Goal: Task Accomplishment & Management: Manage account settings

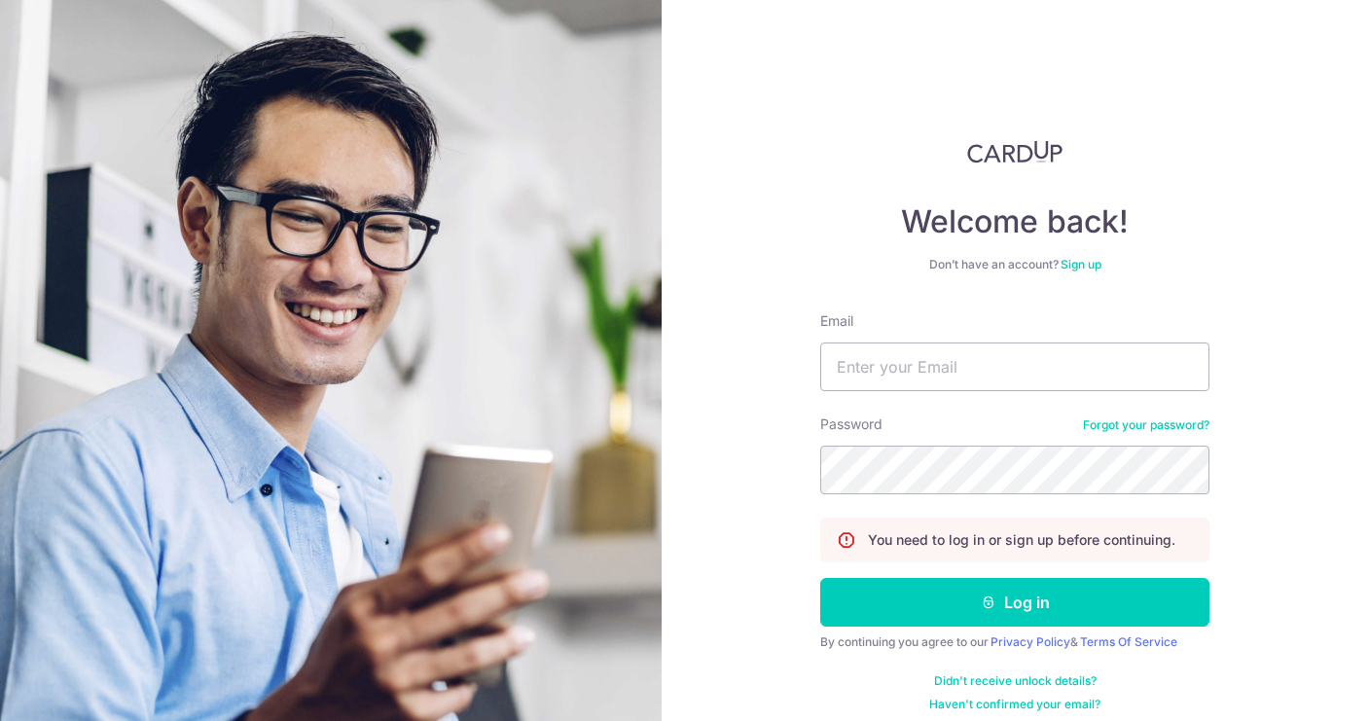
click at [928, 421] on div "Password Forgot your password?" at bounding box center [1014, 455] width 389 height 80
type input "[EMAIL_ADDRESS][DOMAIN_NAME]"
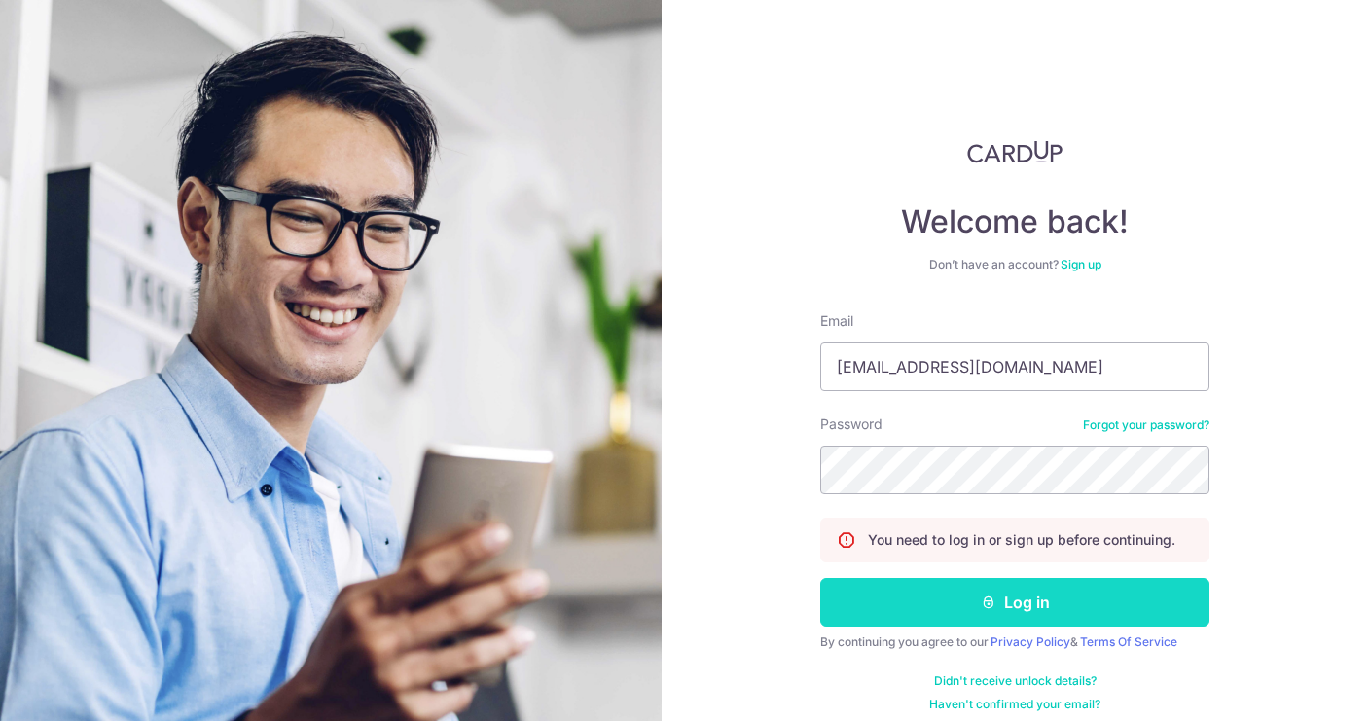
click at [995, 603] on icon "submit" at bounding box center [989, 603] width 16 height 16
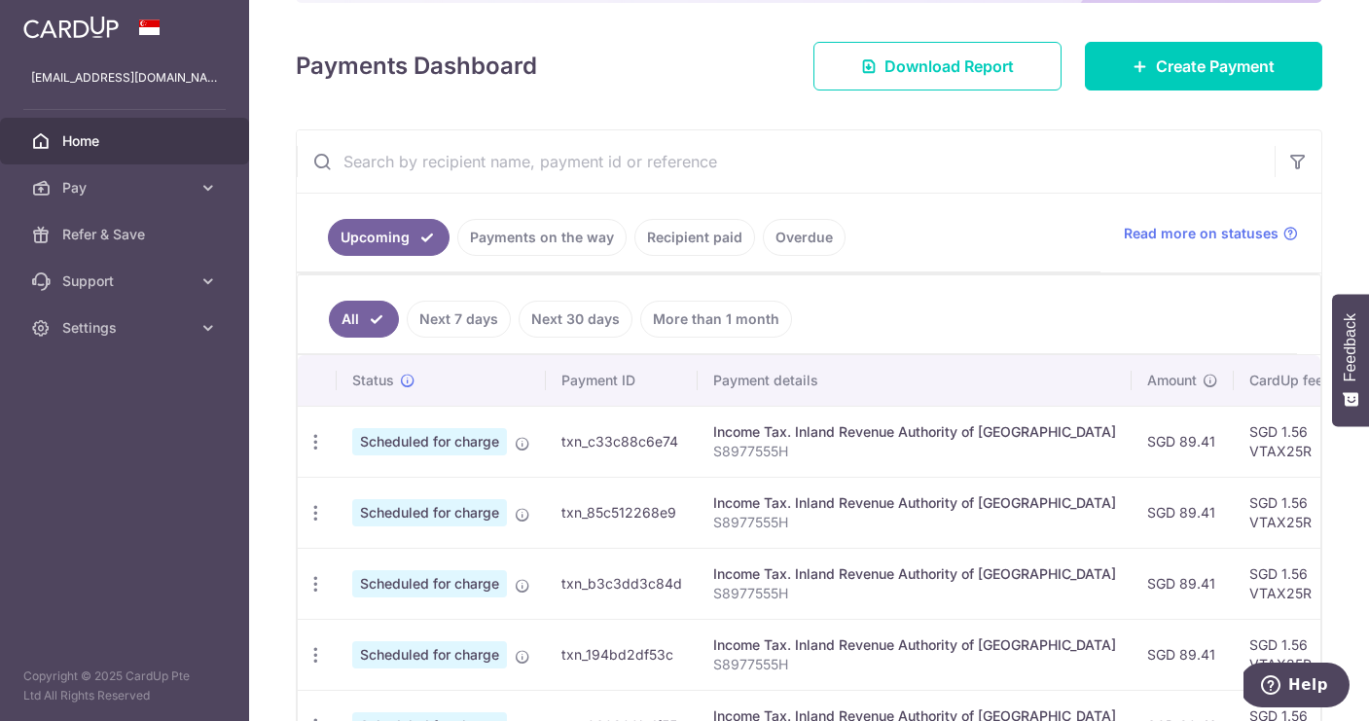
click at [555, 235] on link "Payments on the way" at bounding box center [541, 237] width 169 height 37
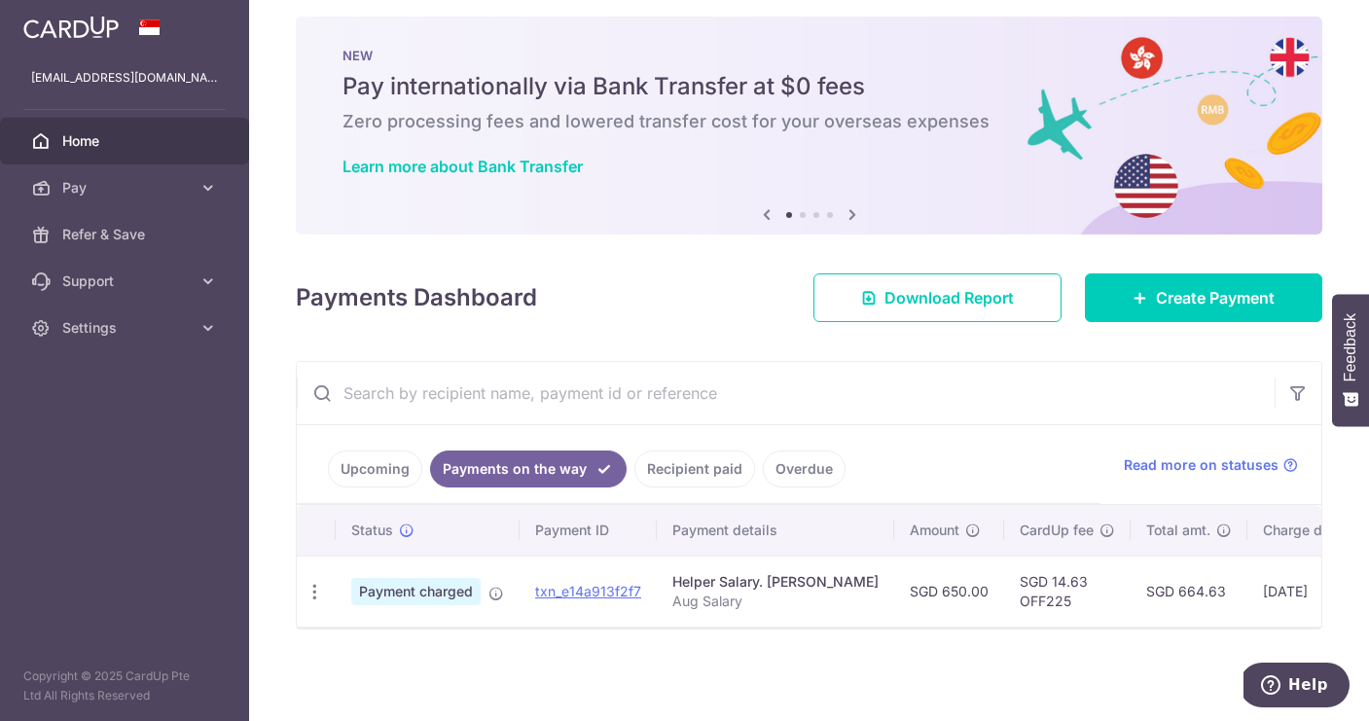
scroll to position [15, 0]
click at [371, 478] on link "Upcoming" at bounding box center [375, 469] width 94 height 37
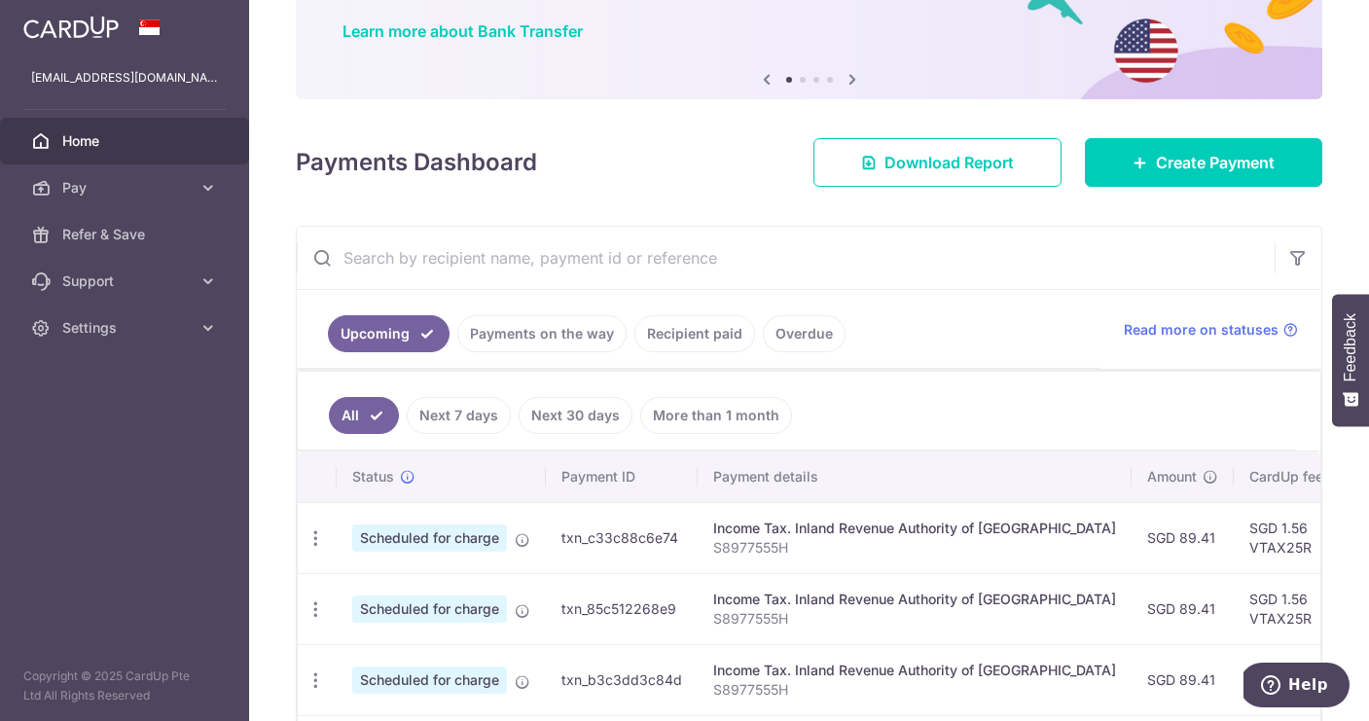
scroll to position [162, 0]
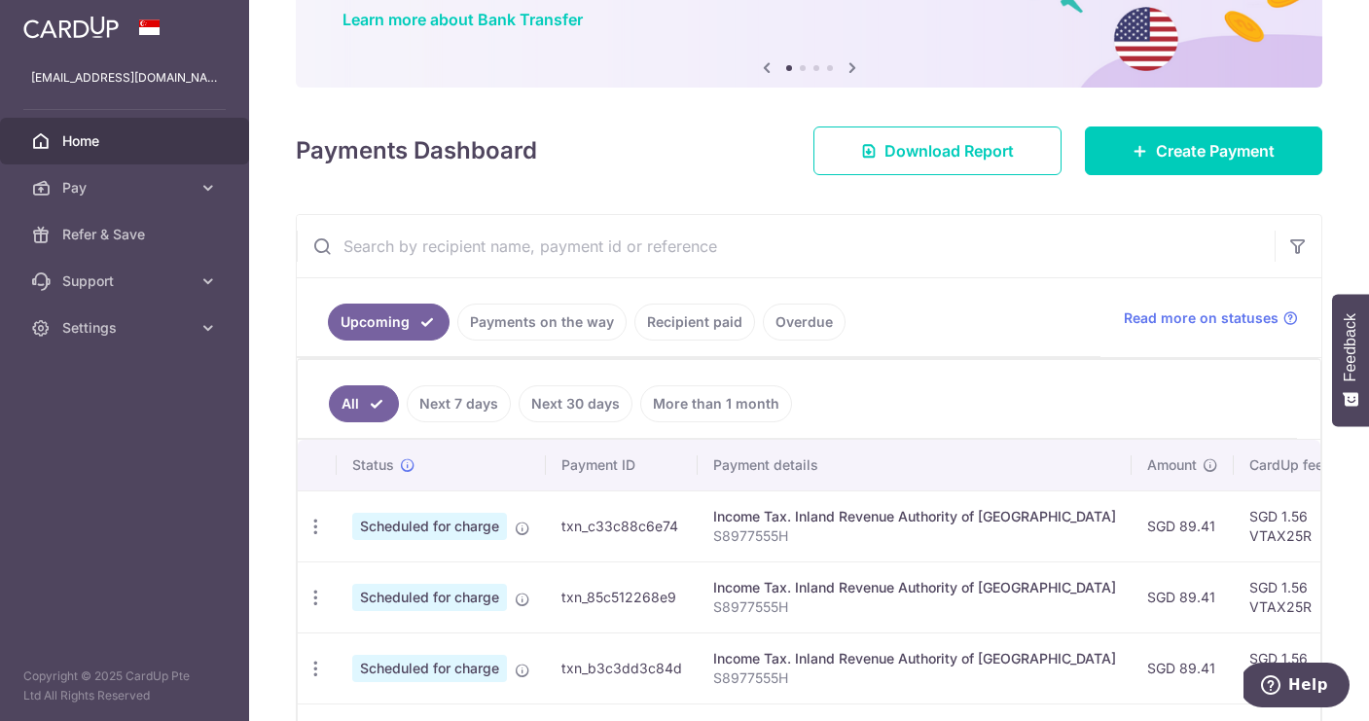
click at [544, 323] on link "Payments on the way" at bounding box center [541, 322] width 169 height 37
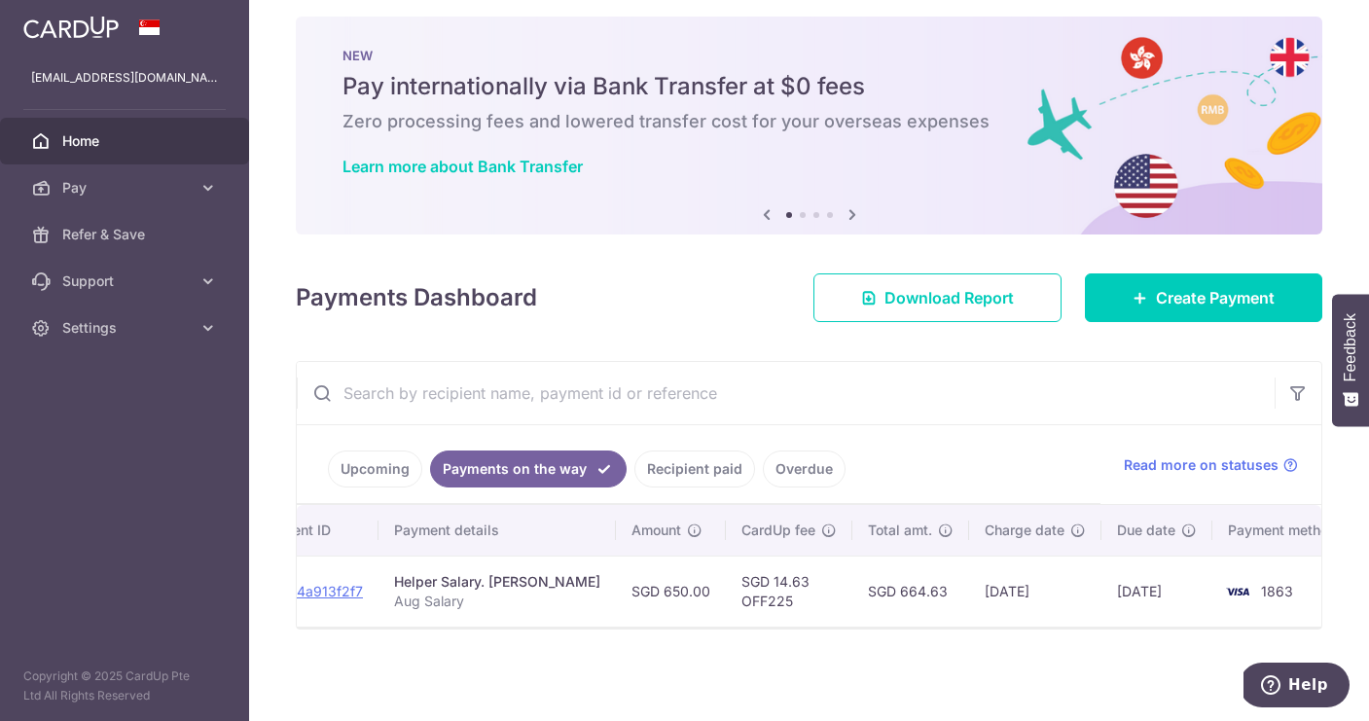
scroll to position [0, 277]
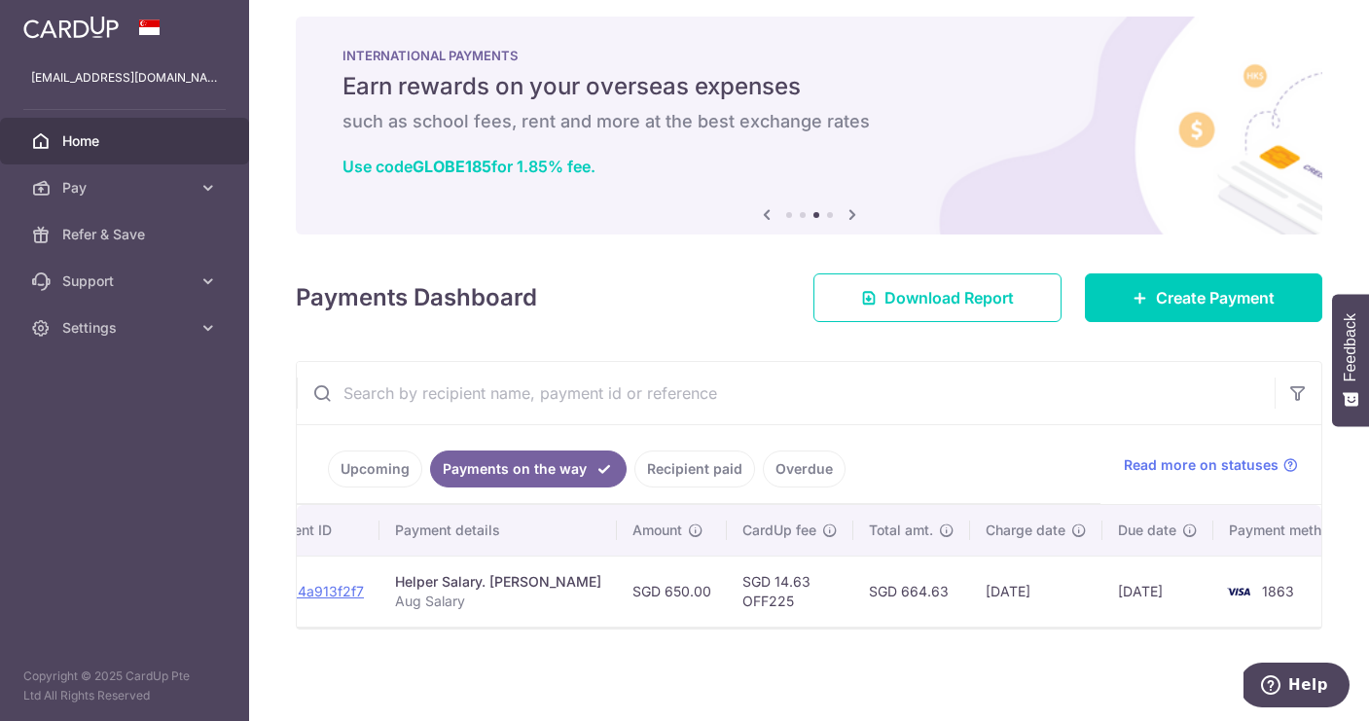
click at [381, 472] on link "Upcoming" at bounding box center [375, 469] width 94 height 37
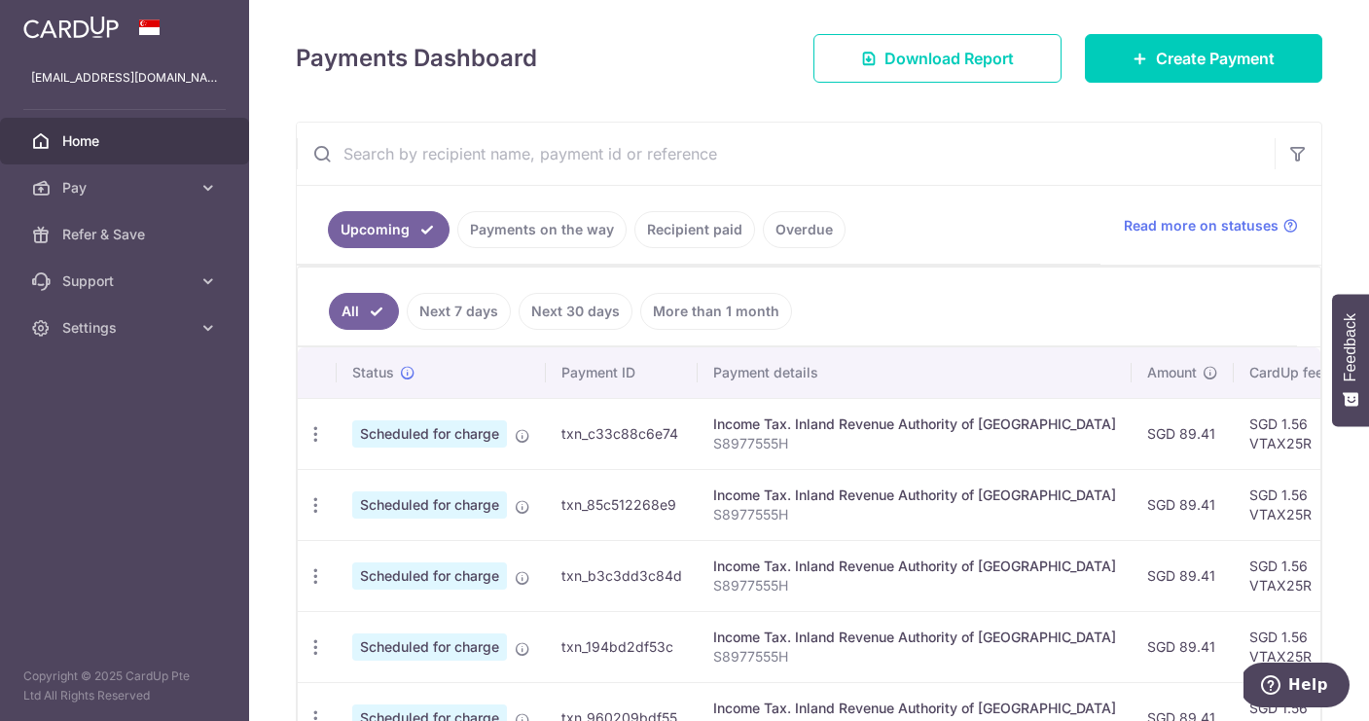
scroll to position [0, 0]
click at [717, 309] on link "More than 1 month" at bounding box center [716, 311] width 152 height 37
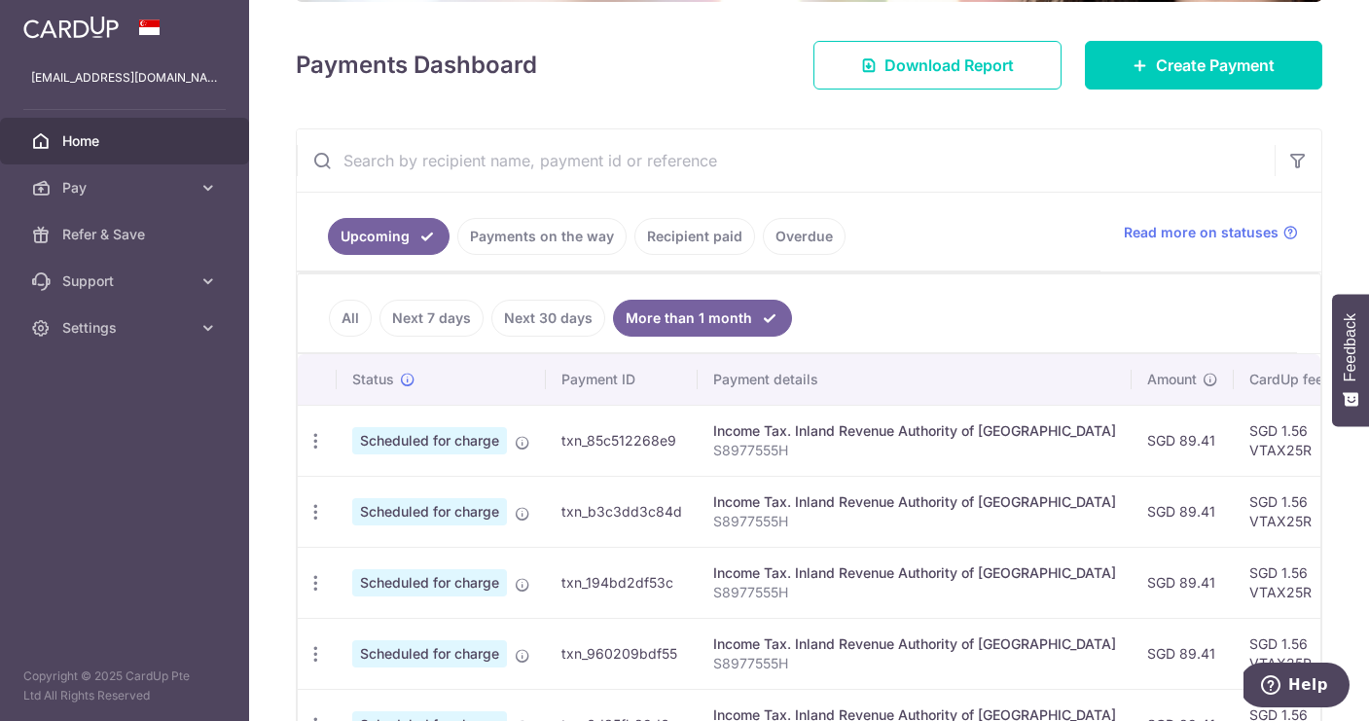
scroll to position [251, 0]
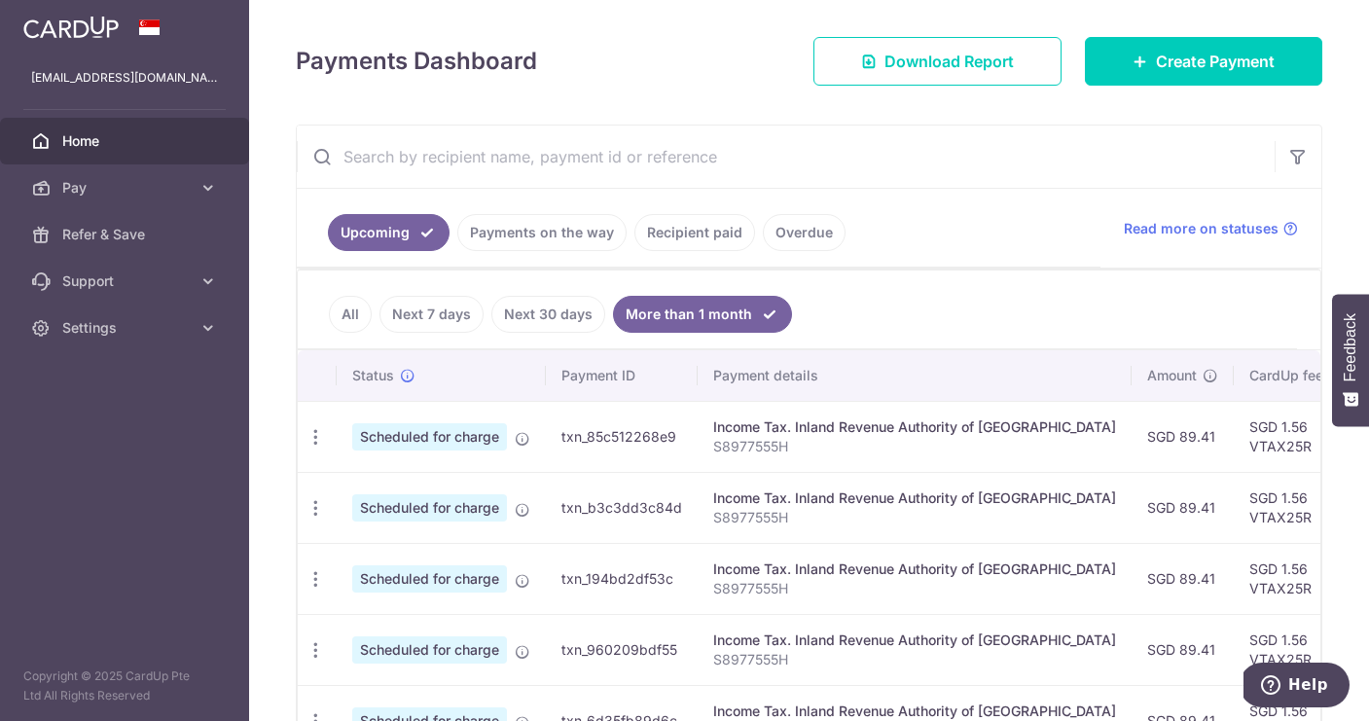
click at [548, 316] on link "Next 30 days" at bounding box center [548, 314] width 114 height 37
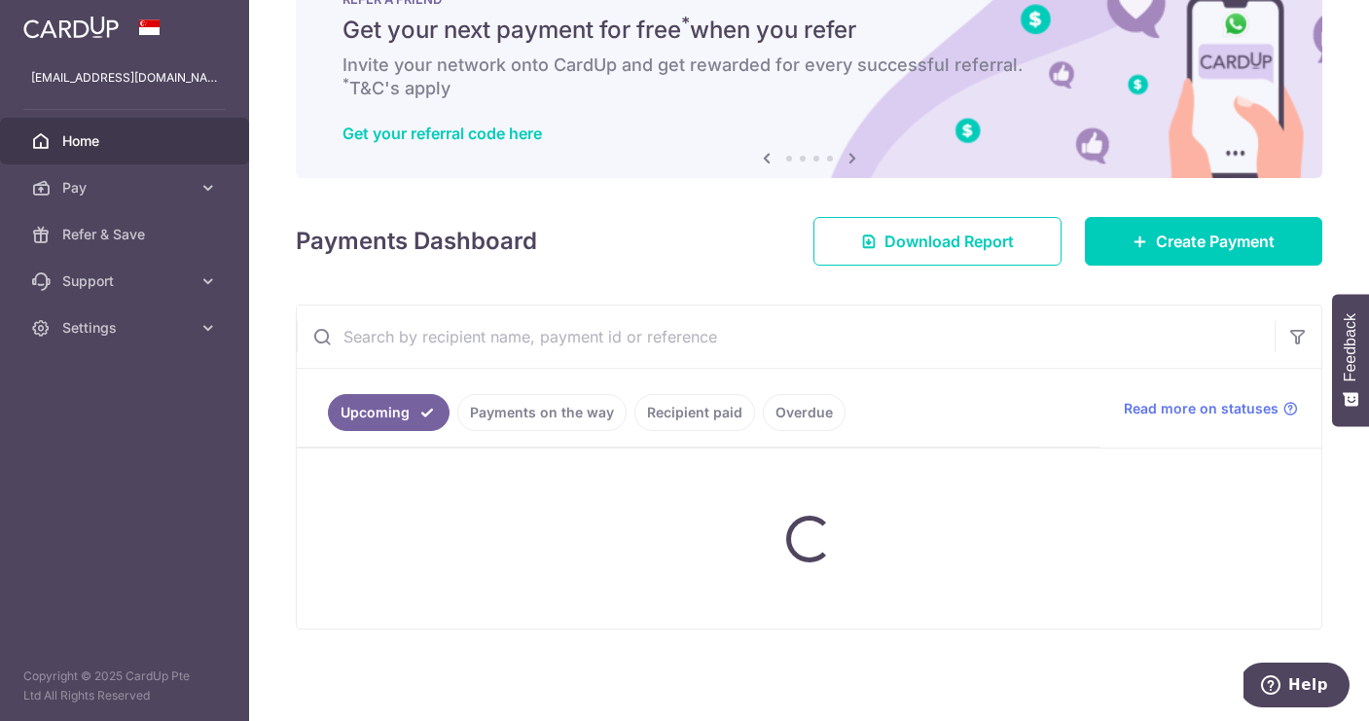
scroll to position [71, 0]
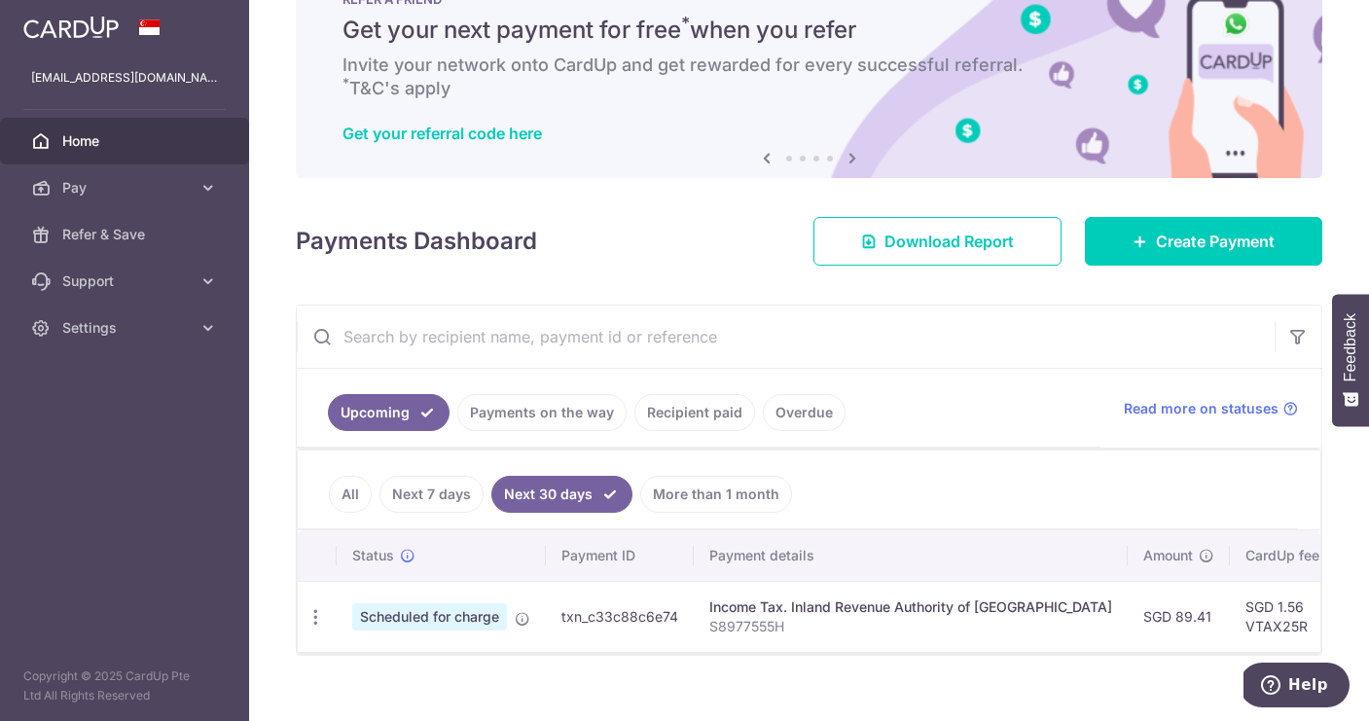
click at [432, 495] on link "Next 7 days" at bounding box center [432, 494] width 104 height 37
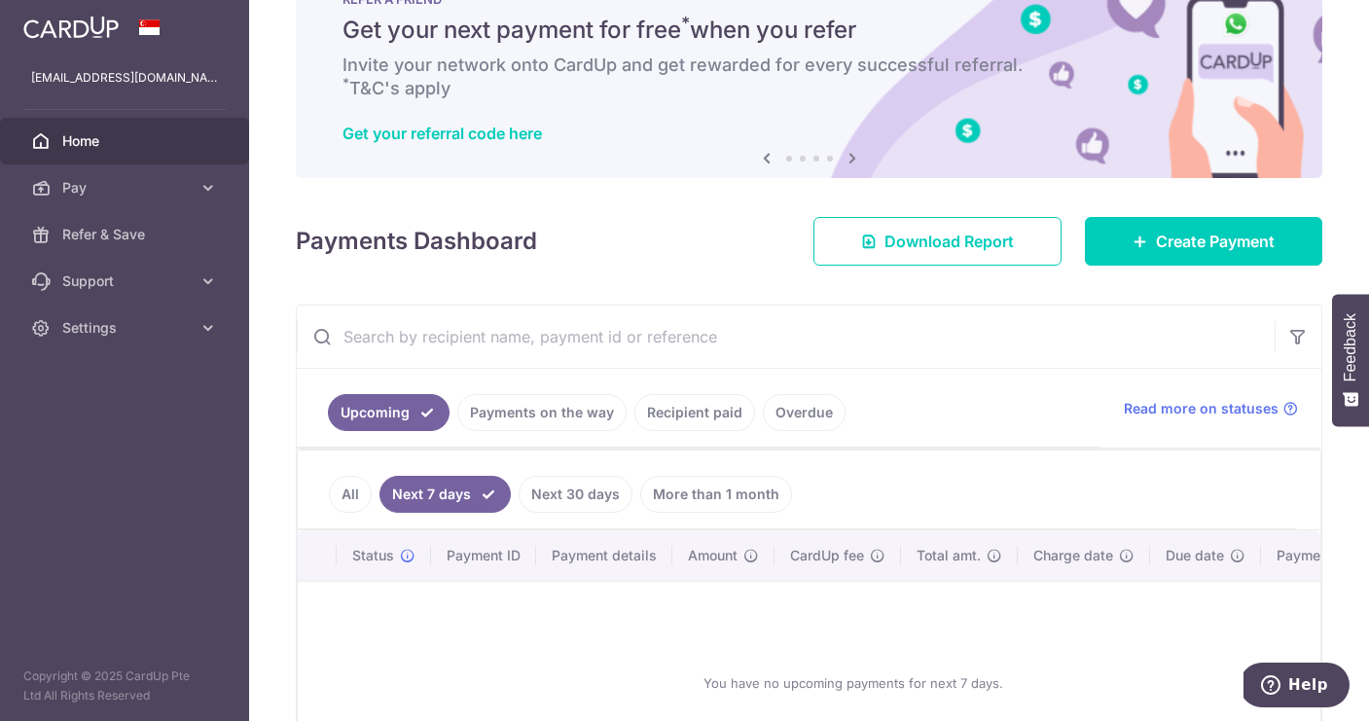
click at [343, 487] on link "All" at bounding box center [350, 494] width 43 height 37
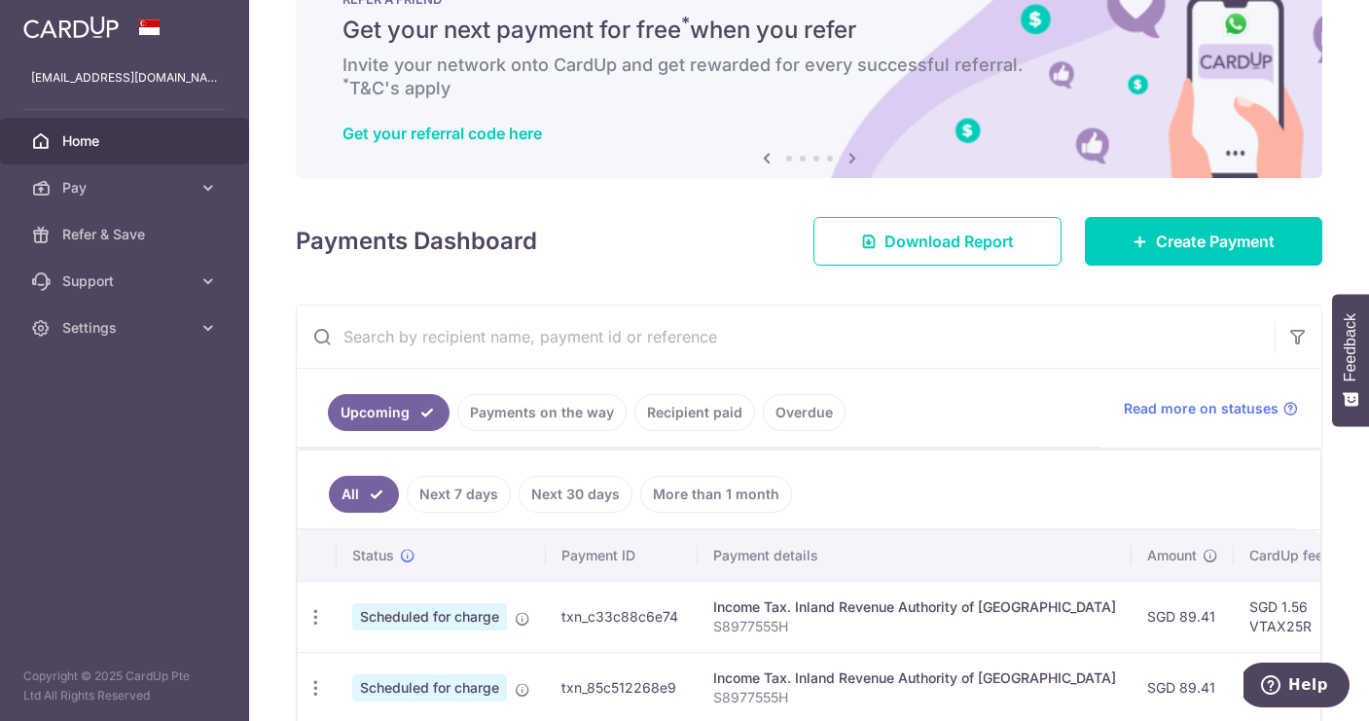
click at [692, 415] on link "Recipient paid" at bounding box center [694, 412] width 121 height 37
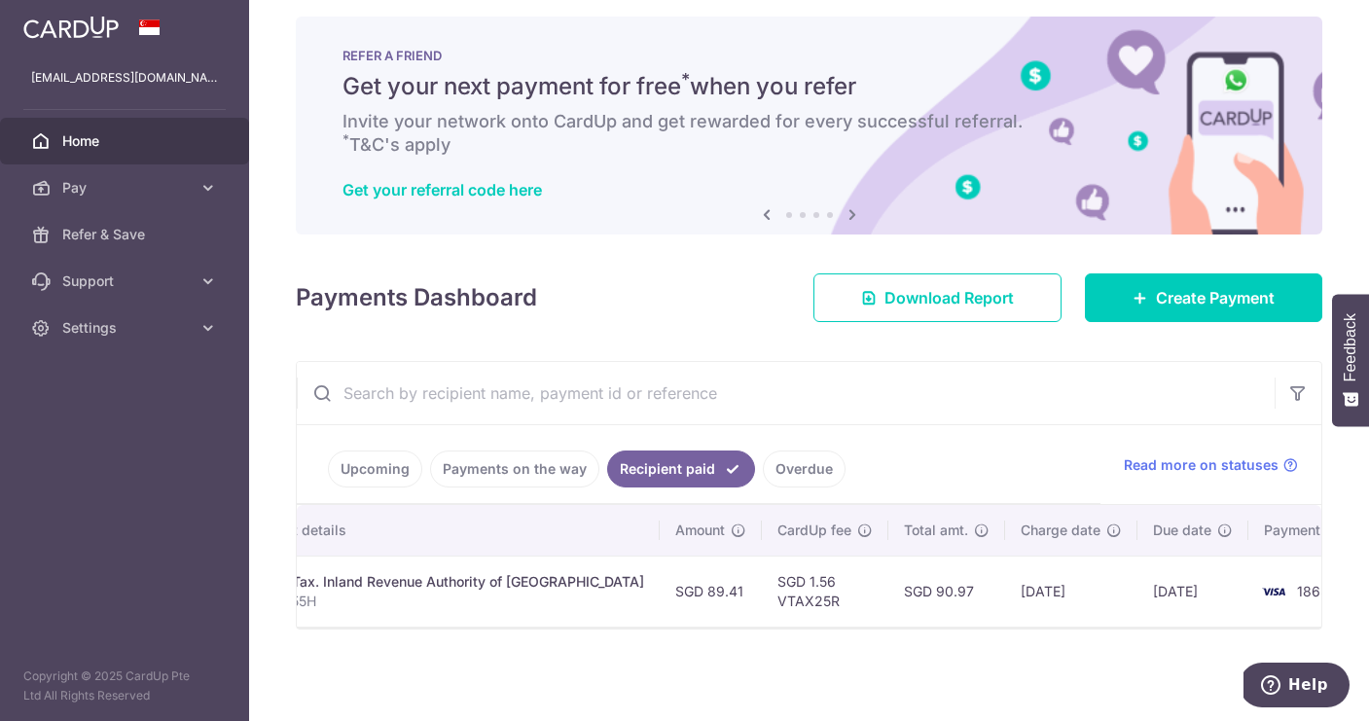
scroll to position [0, 418]
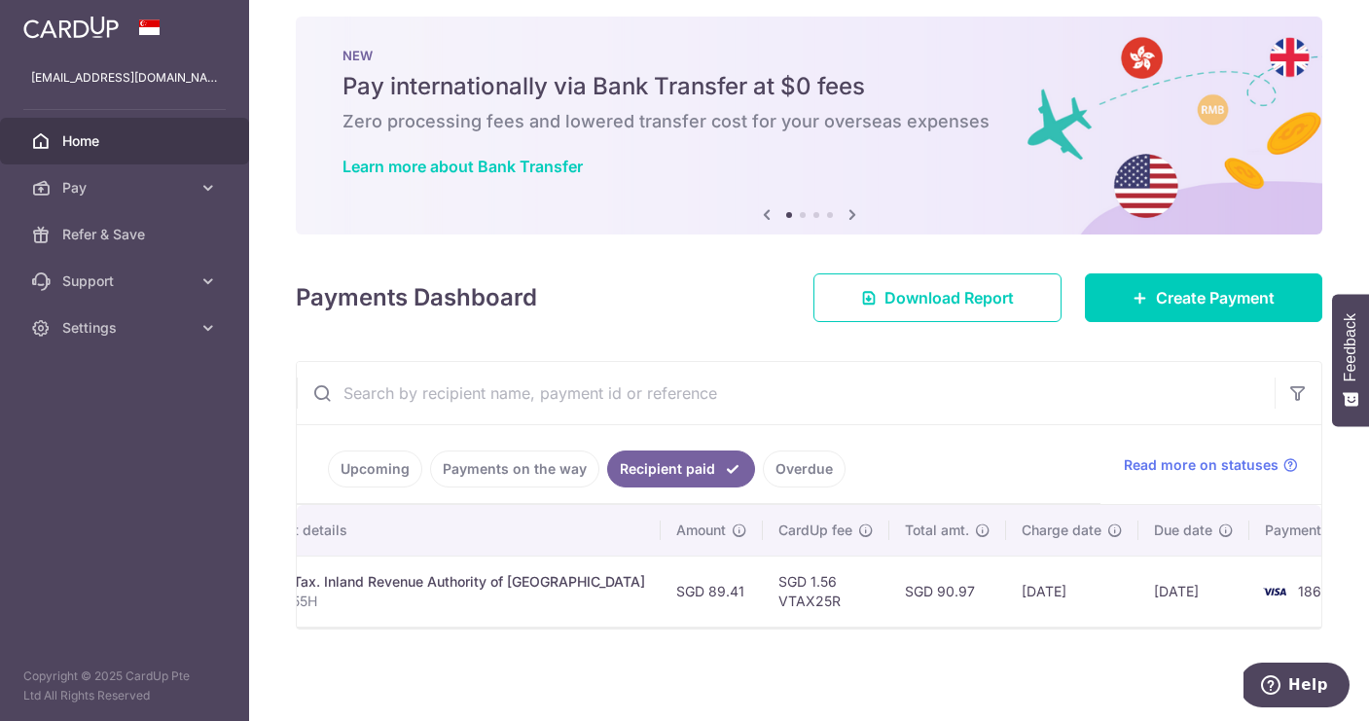
click at [360, 471] on link "Upcoming" at bounding box center [375, 469] width 94 height 37
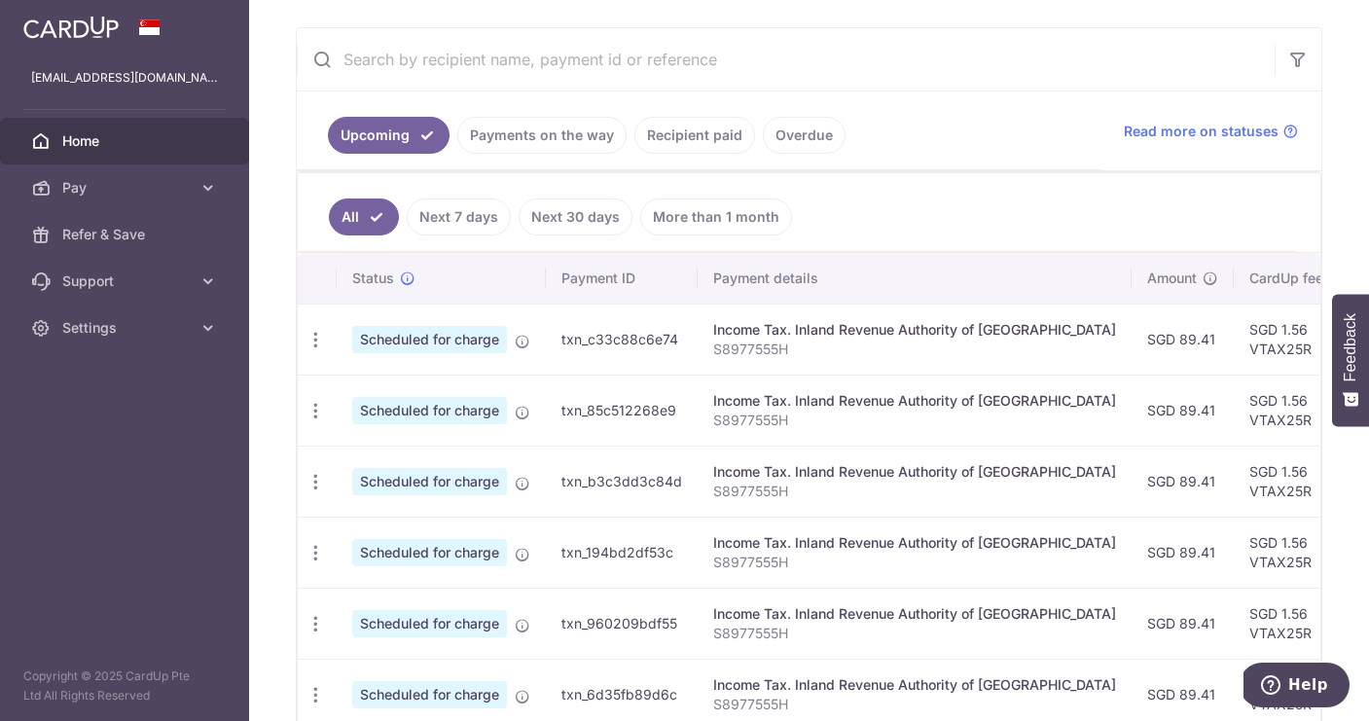
scroll to position [0, 0]
click at [314, 343] on icon "button" at bounding box center [316, 340] width 20 height 20
click at [451, 395] on span "Update payment" at bounding box center [419, 392] width 132 height 23
radio input "true"
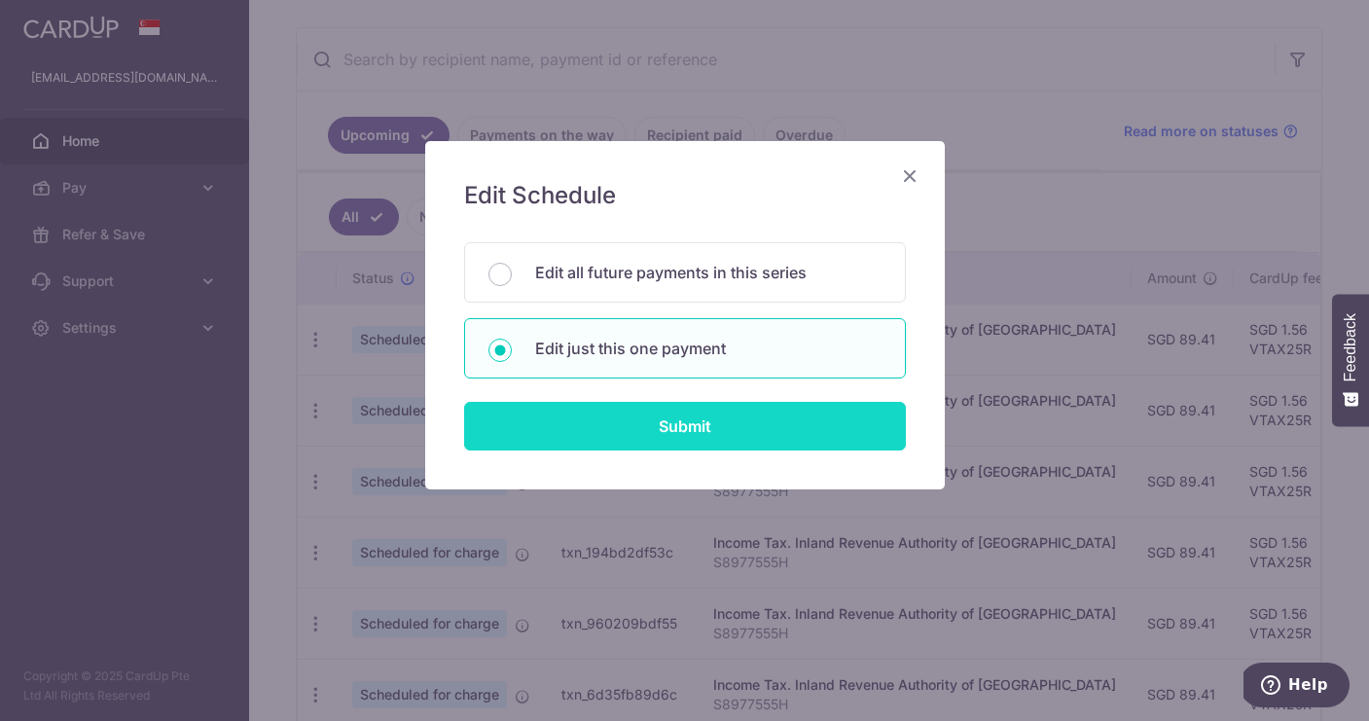
click at [696, 422] on input "Submit" at bounding box center [685, 426] width 442 height 49
radio input "true"
type input "89.41"
type input "22/09/2025"
type input "S8977555H"
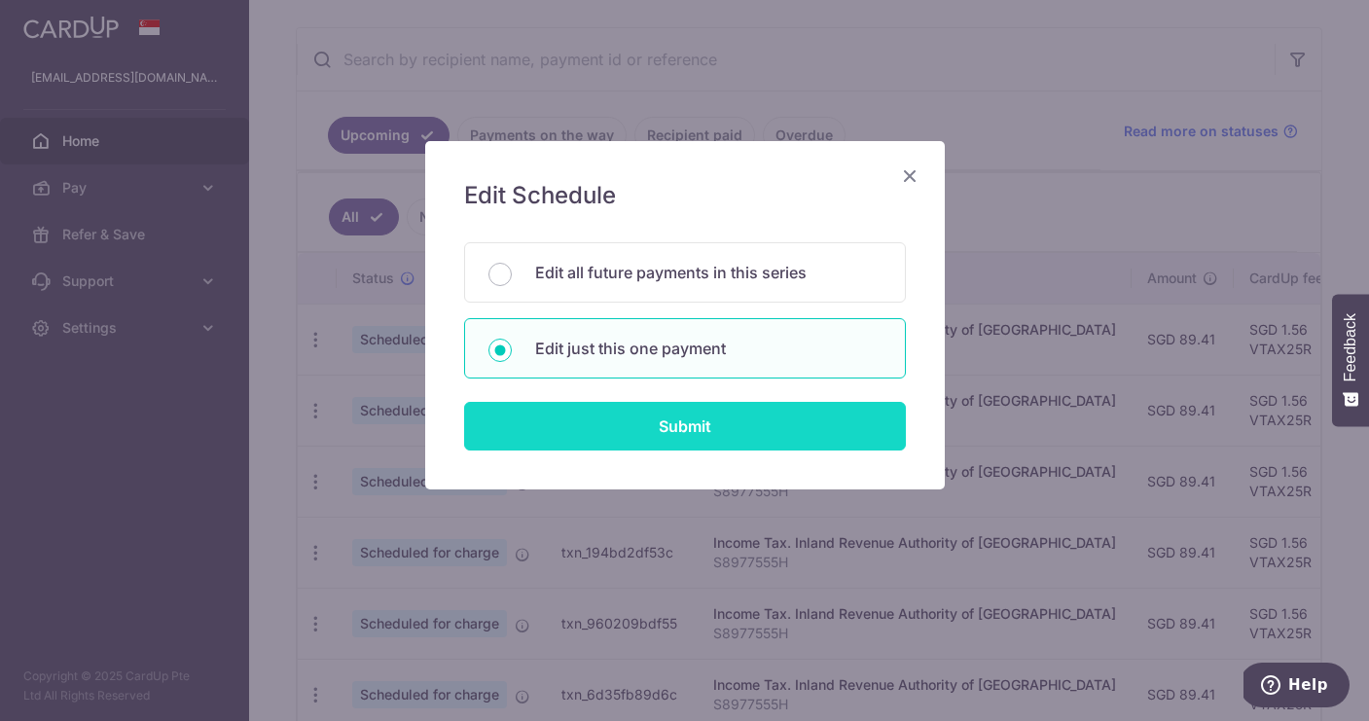
type input "VTAX25R"
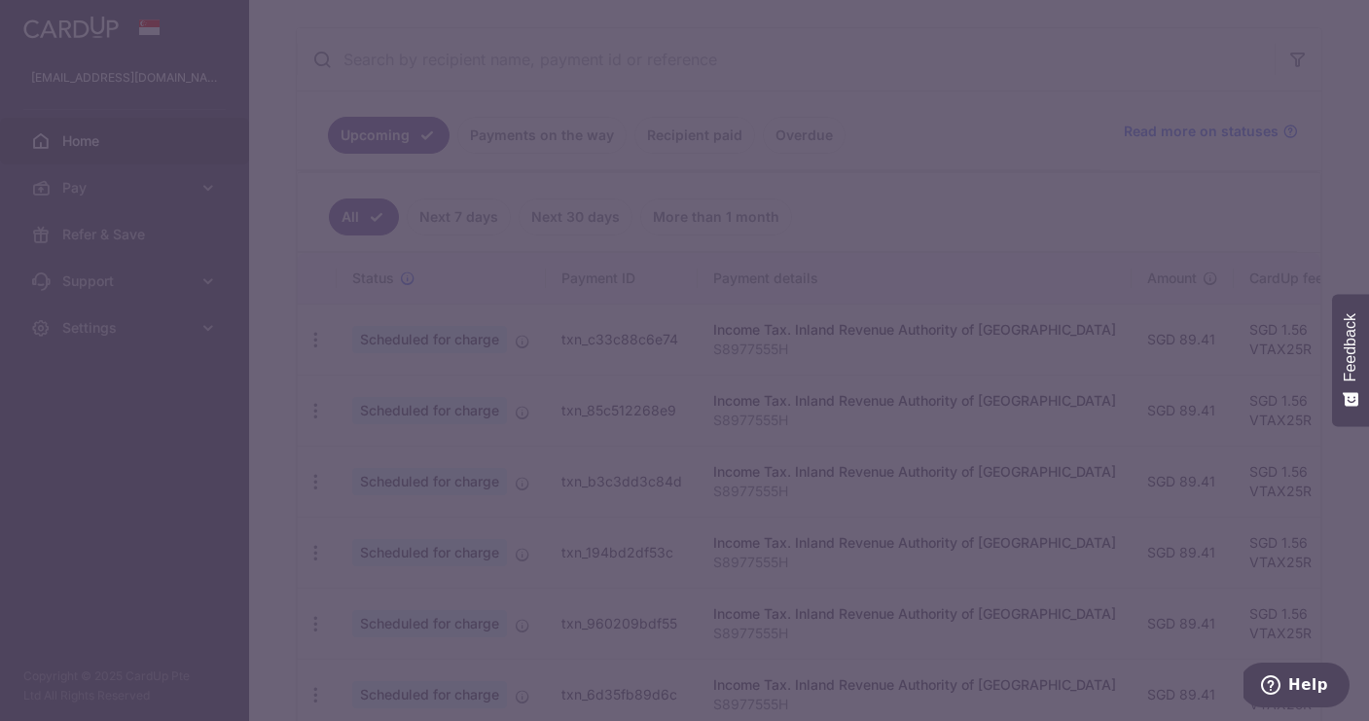
click at [701, 402] on div "Edit Schedule You will be editing all 6 payments to Inland Revenue Authority of…" at bounding box center [685, 228] width 520 height 348
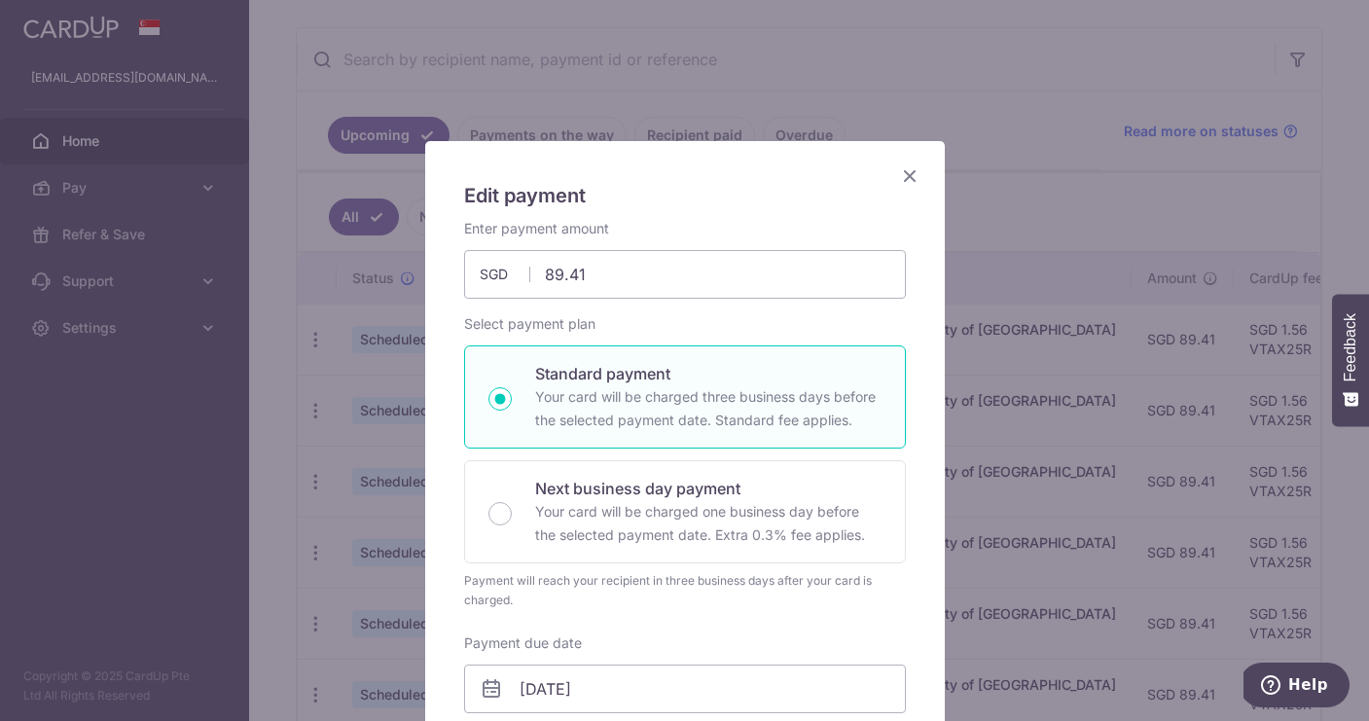
click at [915, 170] on icon "Close" at bounding box center [909, 175] width 23 height 24
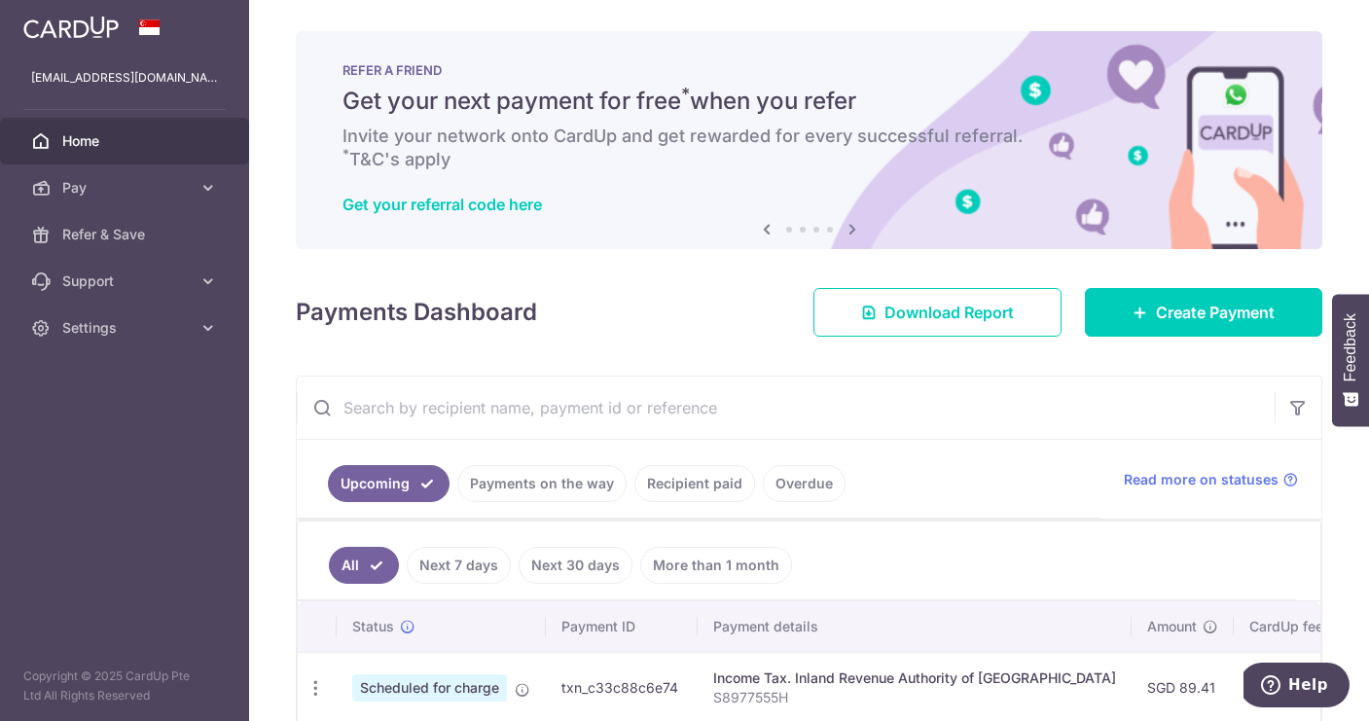
click at [1246, 1] on div "× Pause Schedule Pause all future payments in this series Pause just this one p…" at bounding box center [809, 360] width 1120 height 721
